Goal: Navigation & Orientation: Understand site structure

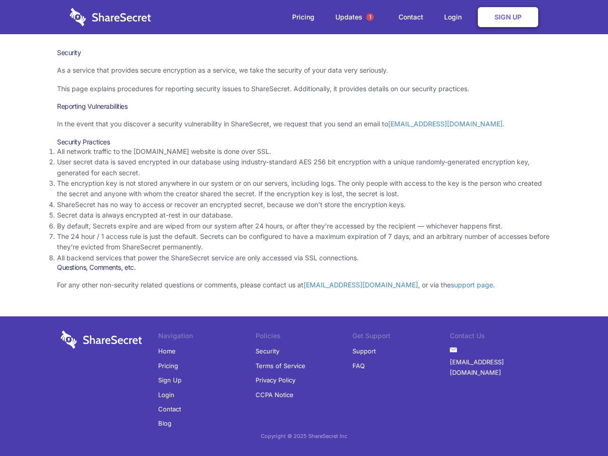
click at [304, 228] on li "By default, Secrets expire and are wiped from our system after 24 hours, or aft…" at bounding box center [304, 226] width 494 height 10
click at [370, 17] on span "1" at bounding box center [370, 17] width 8 height 8
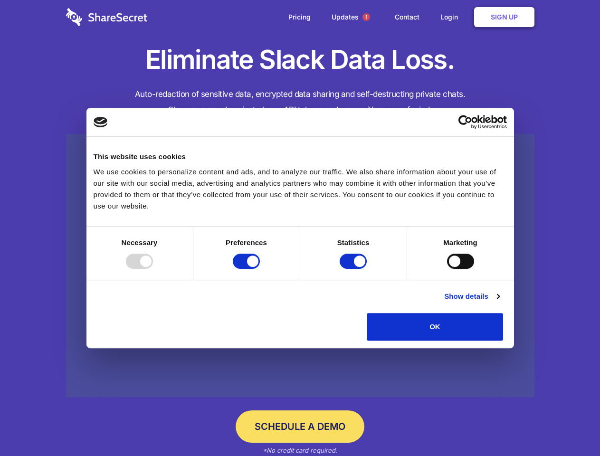
click at [153, 269] on div at bounding box center [139, 261] width 27 height 15
click at [260, 269] on input "Preferences" at bounding box center [246, 261] width 27 height 15
checkbox input "false"
click at [354, 269] on input "Statistics" at bounding box center [353, 261] width 27 height 15
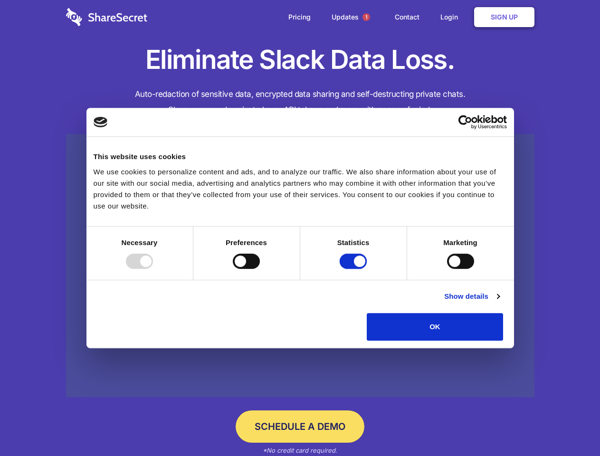
checkbox input "false"
click at [447, 269] on input "Marketing" at bounding box center [460, 261] width 27 height 15
checkbox input "true"
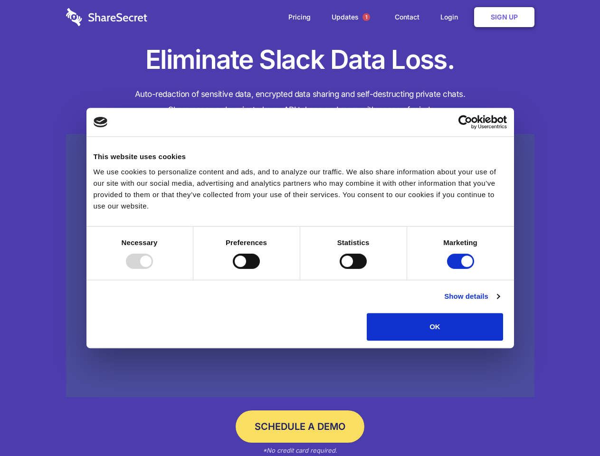
click at [499, 302] on link "Show details" at bounding box center [471, 296] width 55 height 11
